Goal: Task Accomplishment & Management: Use online tool/utility

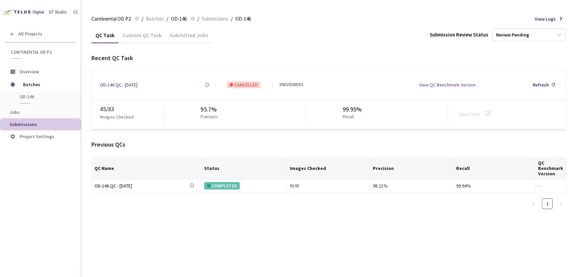
click at [132, 38] on div "Custom QC Task" at bounding box center [141, 38] width 47 height 12
click at [135, 28] on div "Custom QC Task" at bounding box center [141, 34] width 47 height 15
click at [133, 37] on div "Custom QC Task" at bounding box center [141, 38] width 47 height 12
click at [137, 29] on div "Custom QC Task" at bounding box center [141, 34] width 47 height 15
click at [136, 37] on div "Custom QC Task" at bounding box center [141, 38] width 47 height 12
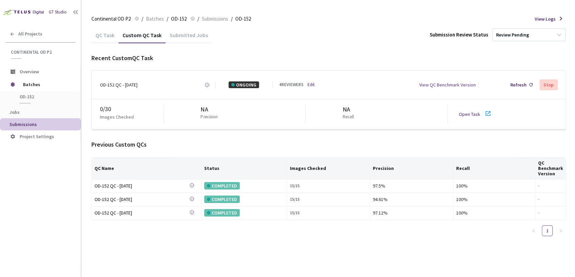
click at [469, 115] on link "Open Task" at bounding box center [468, 114] width 21 height 6
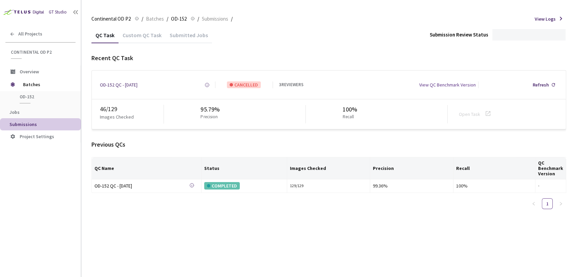
click at [147, 37] on div "Custom QC Task" at bounding box center [141, 38] width 47 height 12
click at [145, 38] on div "Custom QC Task" at bounding box center [141, 38] width 47 height 12
click at [135, 36] on div "Custom QC Task" at bounding box center [141, 38] width 47 height 12
click at [133, 35] on div "Custom QC Task" at bounding box center [141, 38] width 47 height 12
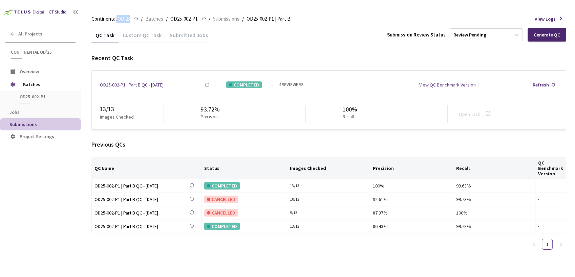
drag, startPoint x: 116, startPoint y: 18, endPoint x: 130, endPoint y: 18, distance: 13.5
click at [130, 18] on span "Continental OD'25 Continental OD'25" at bounding box center [114, 18] width 47 height 7
copy span "OD'25 Continental OD'25"
drag, startPoint x: 167, startPoint y: 18, endPoint x: 197, endPoint y: 19, distance: 29.5
click at [197, 19] on ol "Continental OD'25 Continental OD'25 / Batches / OD25-002-P1 OD25-002-P1 / Submi…" at bounding box center [190, 19] width 199 height 8
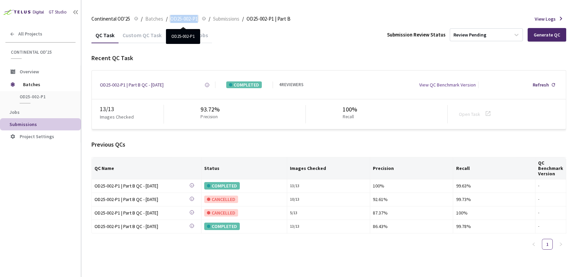
copy ol "OD25-002-P1"
drag, startPoint x: 171, startPoint y: 20, endPoint x: 197, endPoint y: 19, distance: 26.1
click at [197, 19] on span "OD25-003-P1" at bounding box center [183, 19] width 27 height 8
copy span "OD25-003-P1"
